Goal: Task Accomplishment & Management: Use online tool/utility

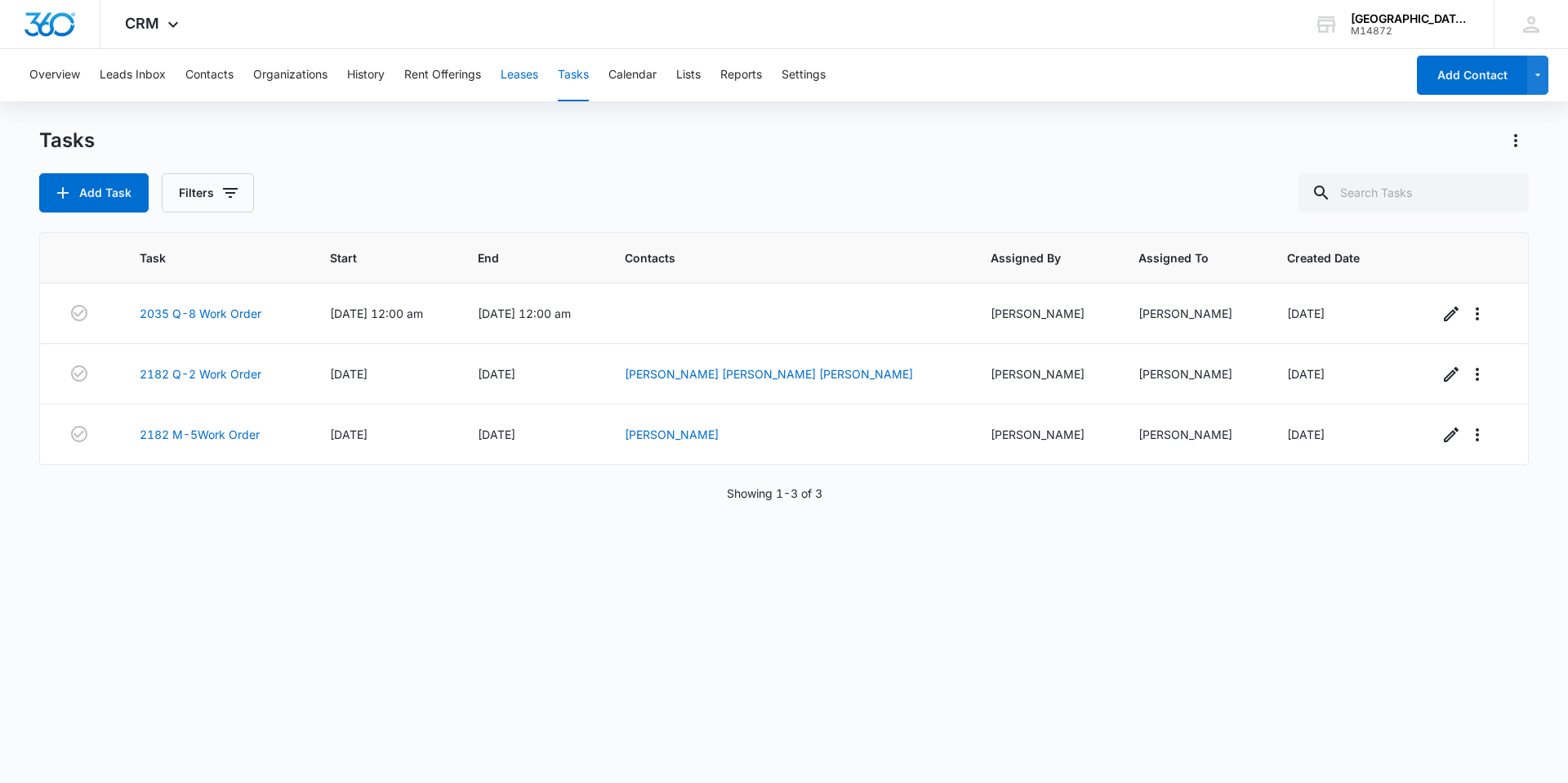
click at [515, 85] on button "Leases" at bounding box center [520, 74] width 38 height 52
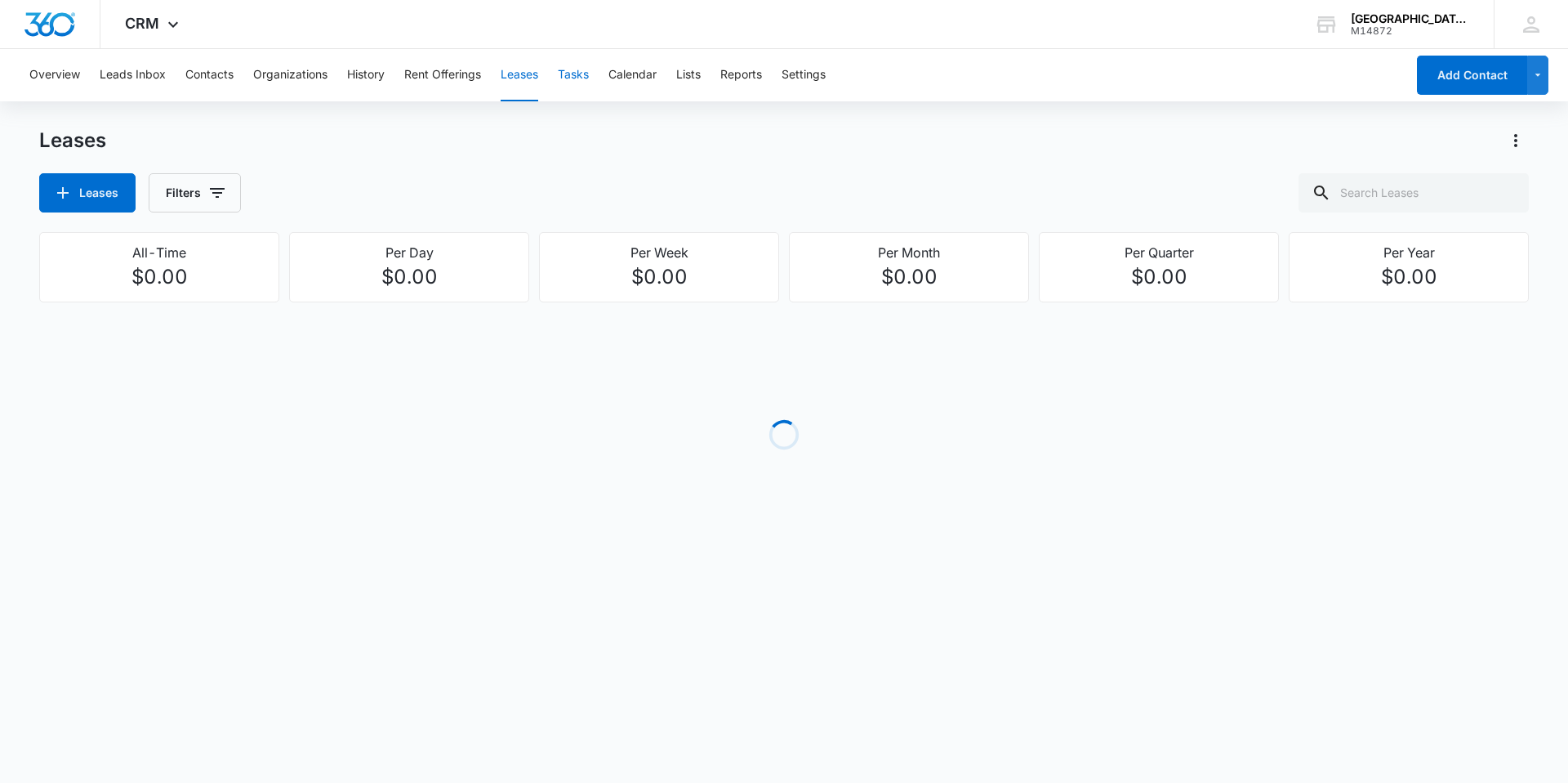
click at [575, 92] on button "Tasks" at bounding box center [573, 74] width 31 height 52
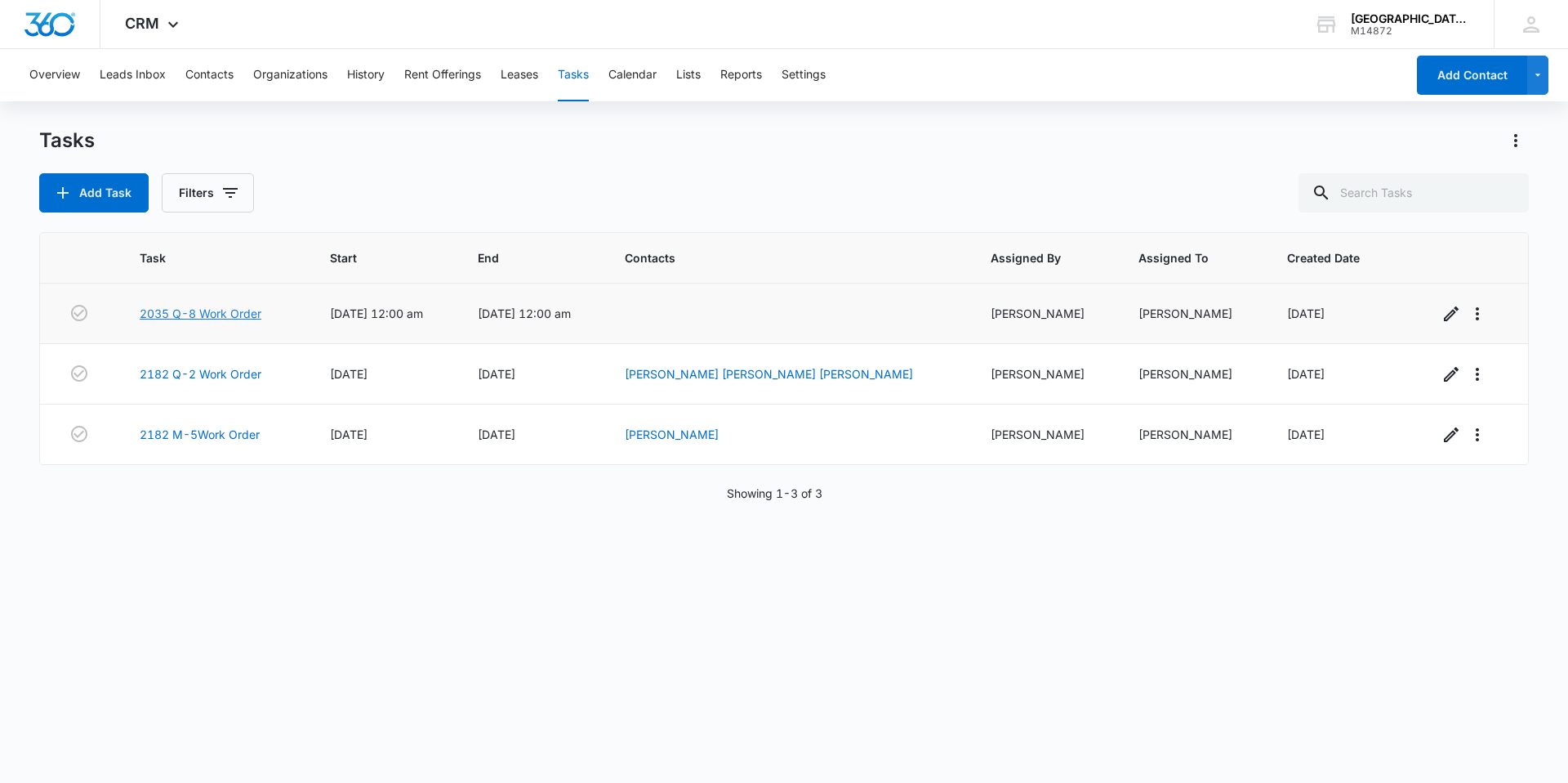
click at [224, 307] on link "2035 Q-8 Work Order" at bounding box center [200, 313] width 122 height 17
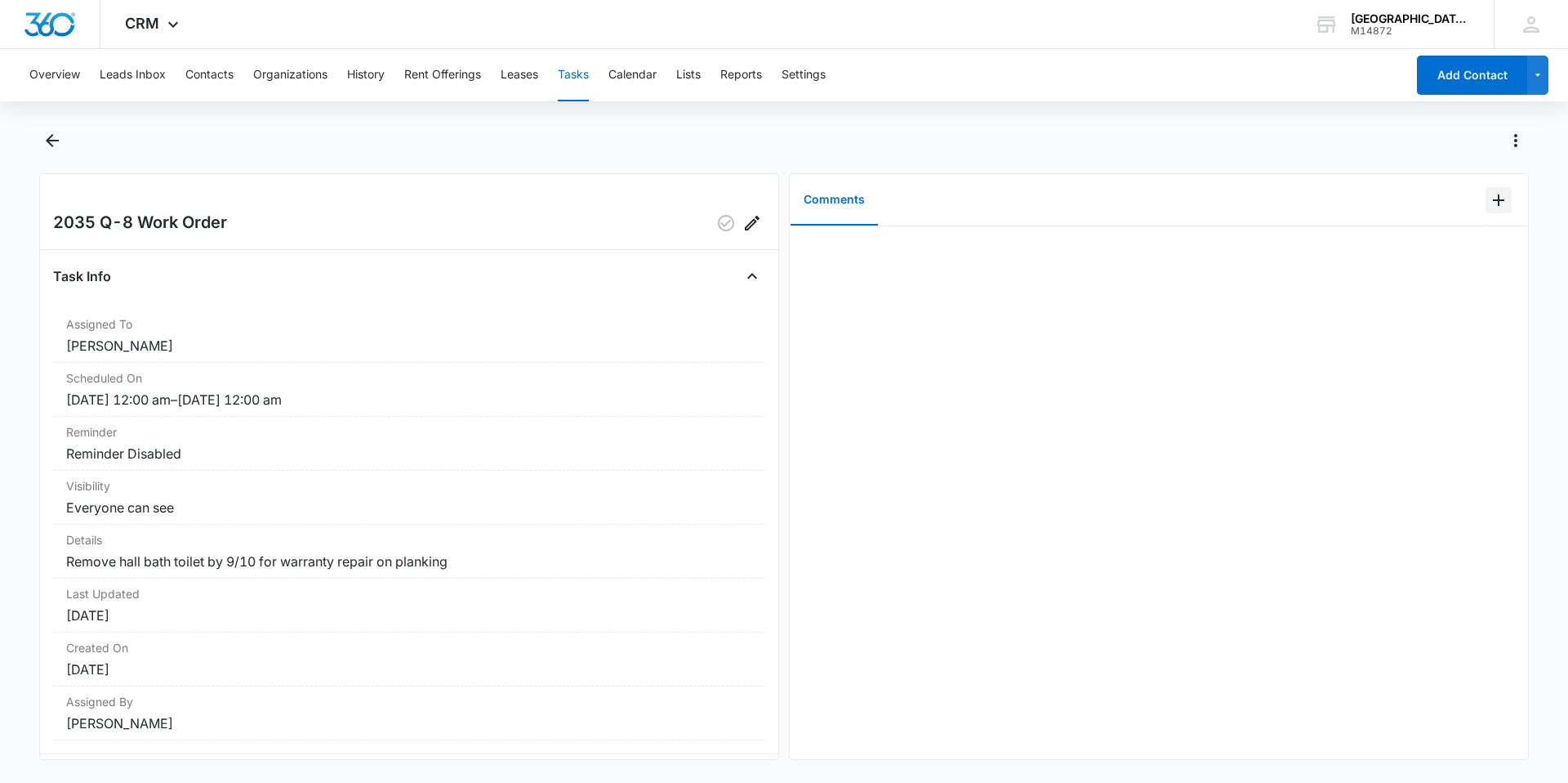
click at [1486, 194] on button "Add Comment" at bounding box center [1499, 200] width 26 height 26
click at [1494, 217] on div at bounding box center [1506, 200] width 42 height 52
click at [1491, 210] on button "Add Comment" at bounding box center [1499, 200] width 26 height 26
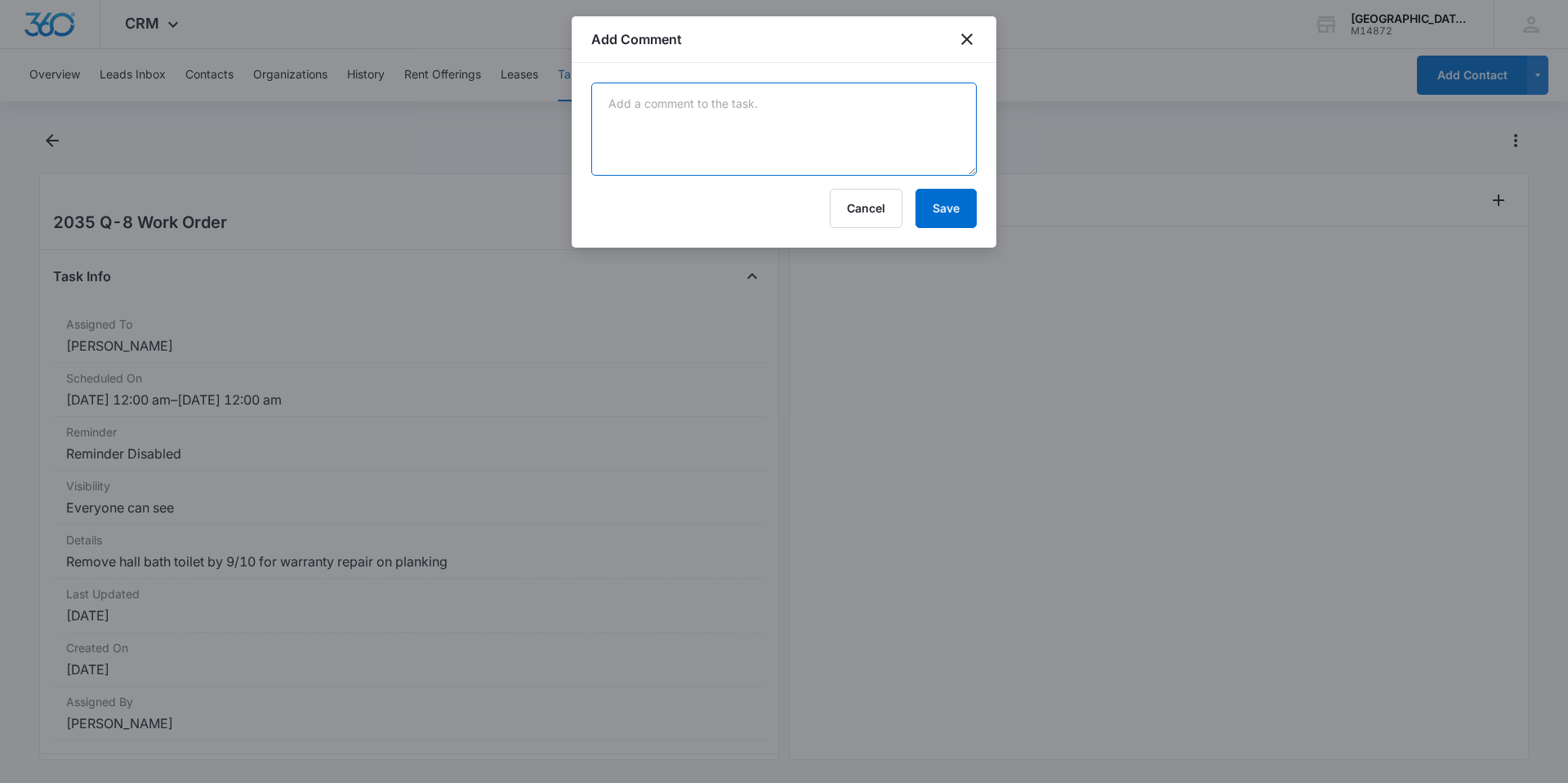
click at [750, 123] on textarea at bounding box center [784, 129] width 385 height 93
type textarea "removed toilet"
click at [963, 205] on button "Save" at bounding box center [946, 209] width 61 height 40
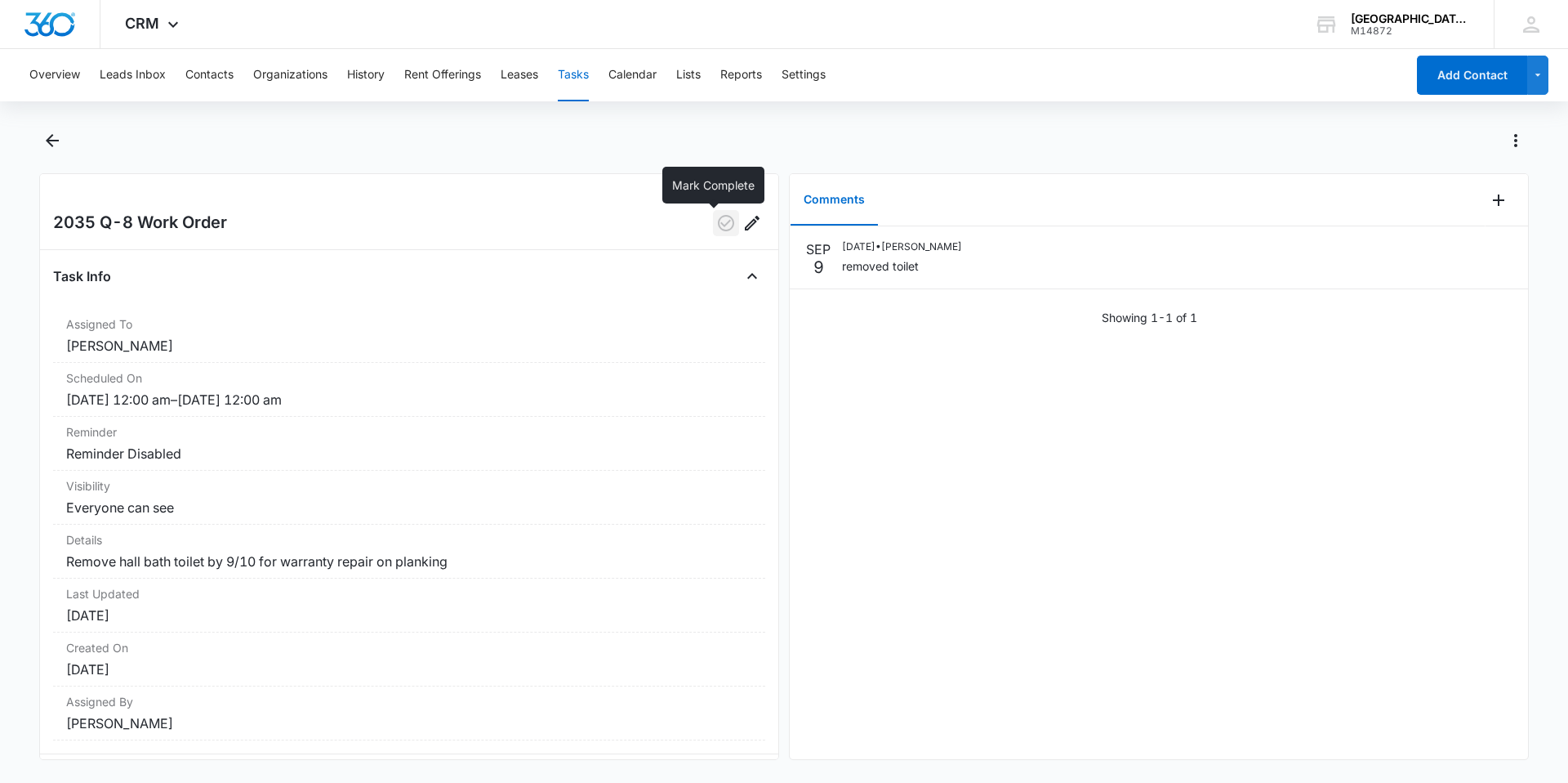
click at [716, 215] on icon "button" at bounding box center [726, 223] width 20 height 20
click at [44, 137] on icon "Back" at bounding box center [52, 140] width 20 height 20
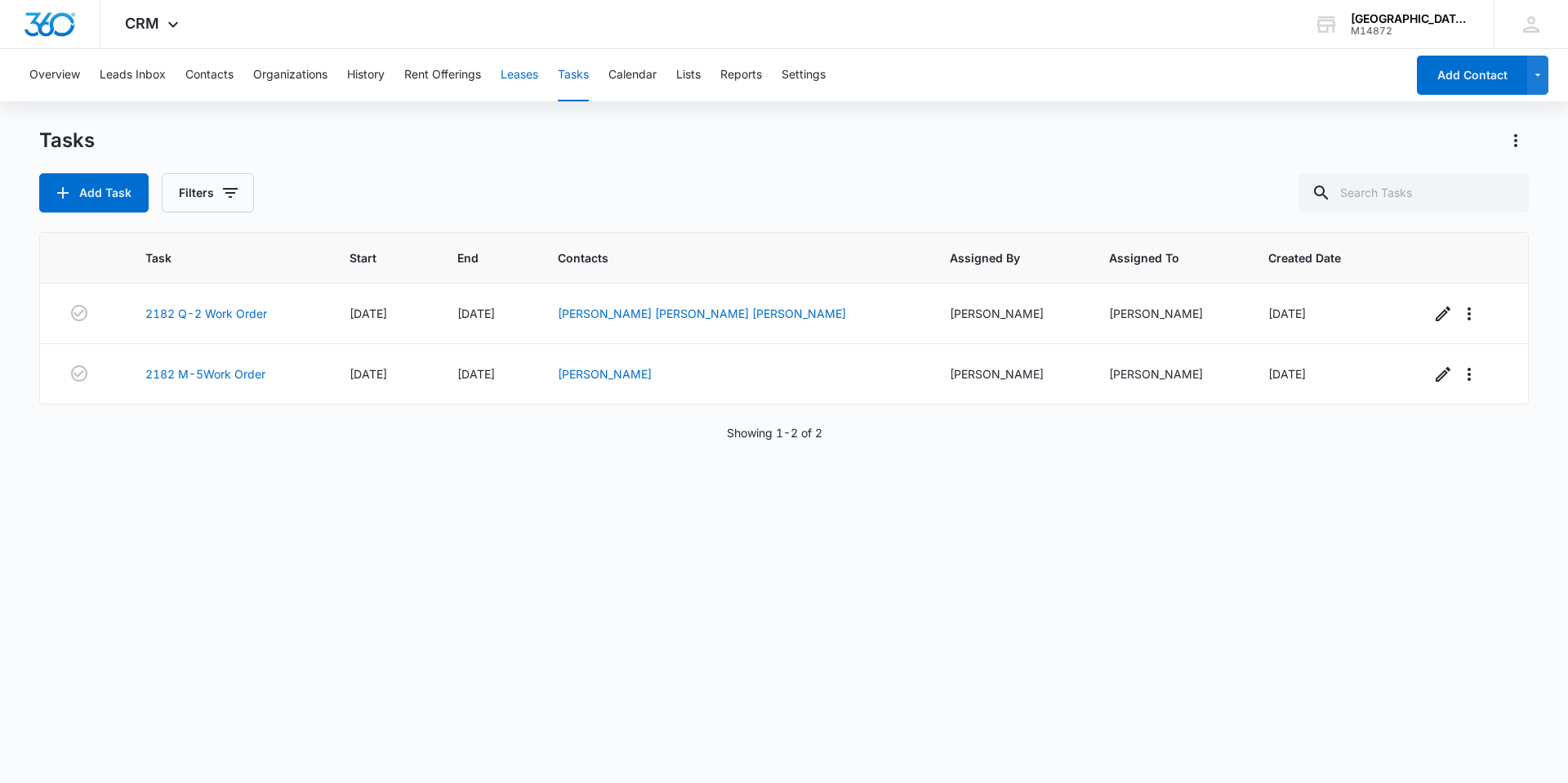
click at [516, 99] on button "Leases" at bounding box center [520, 74] width 38 height 52
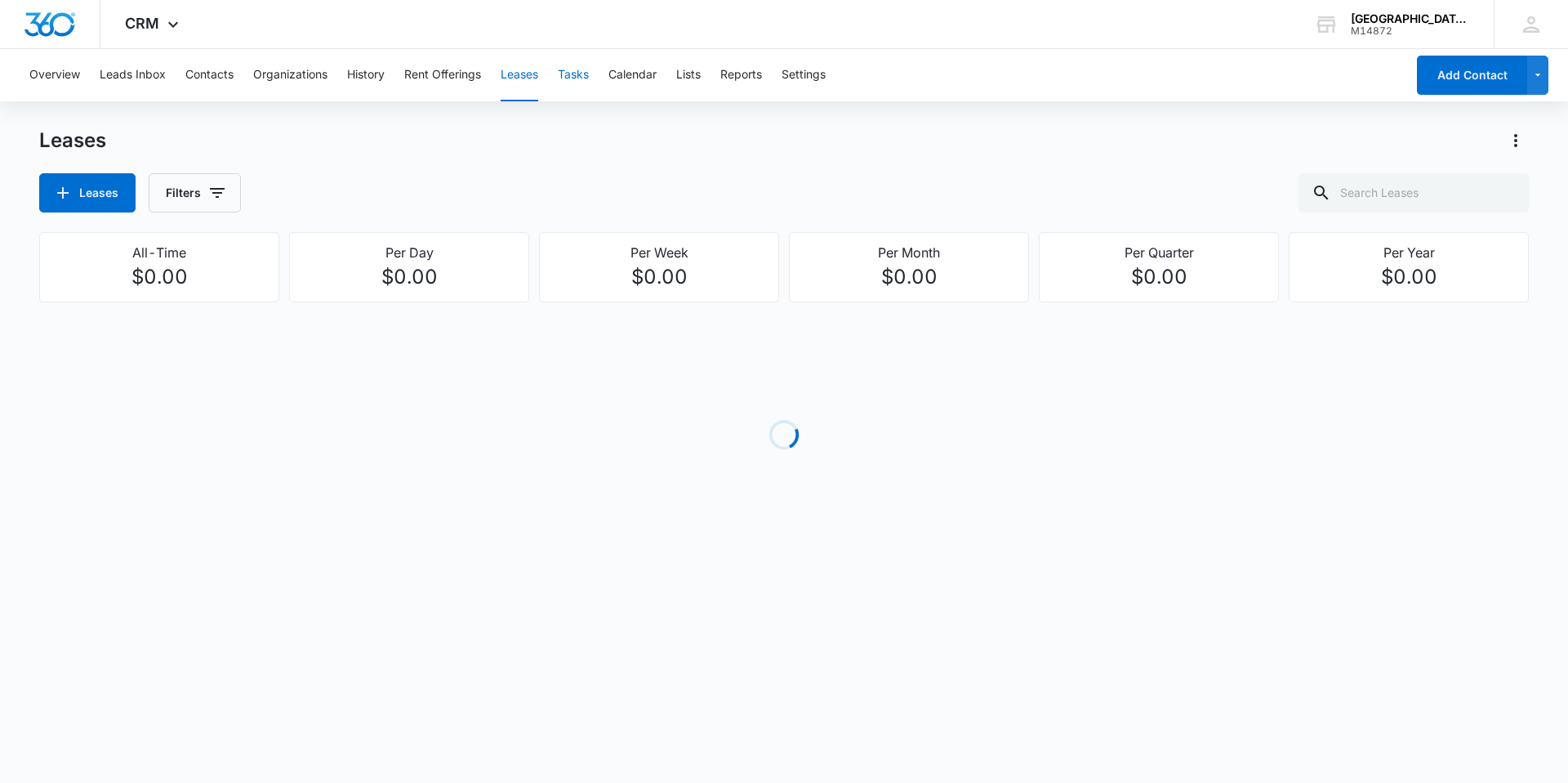
click at [565, 87] on button "Tasks" at bounding box center [573, 74] width 31 height 52
